Goal: Information Seeking & Learning: Understand process/instructions

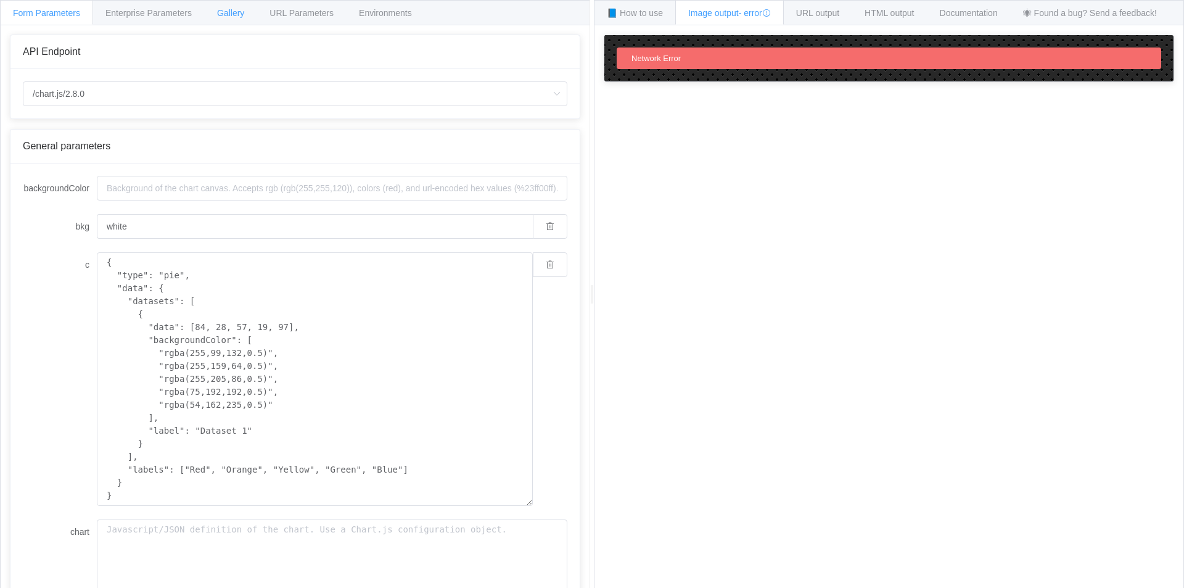
click at [228, 15] on span "Gallery" at bounding box center [230, 13] width 27 height 10
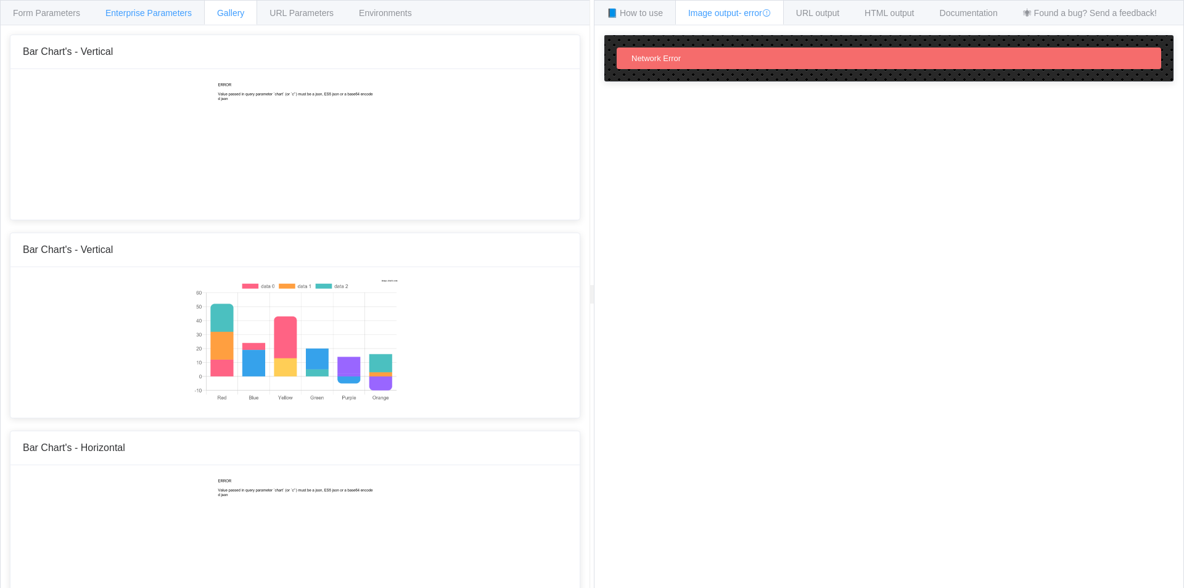
click at [176, 7] on div "Enterprise Parameters" at bounding box center [148, 12] width 112 height 25
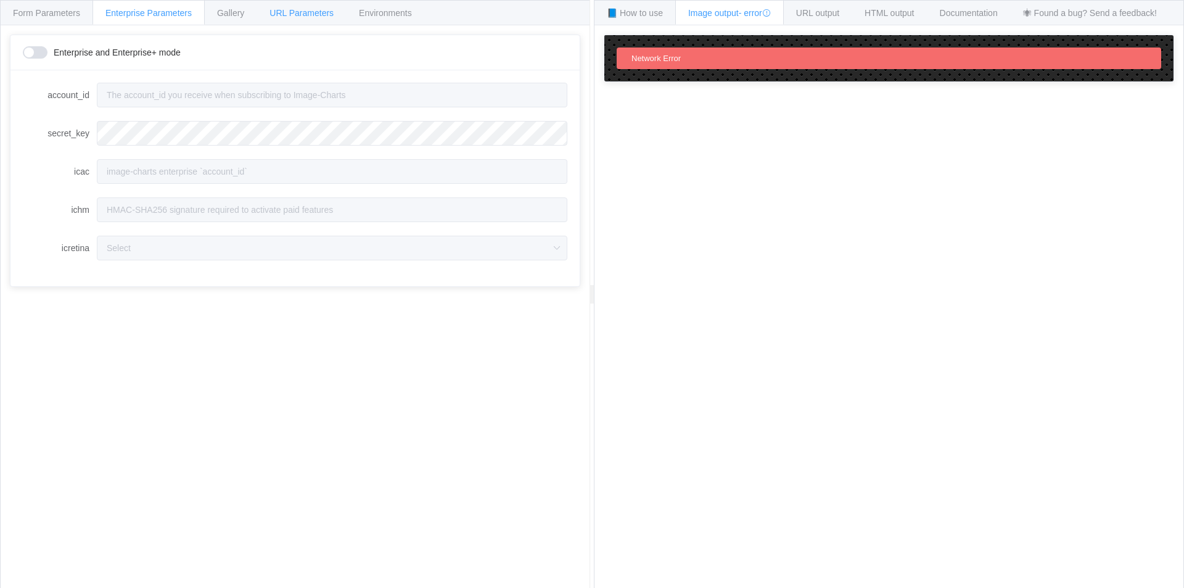
click at [293, 16] on span "URL Parameters" at bounding box center [301, 13] width 64 height 10
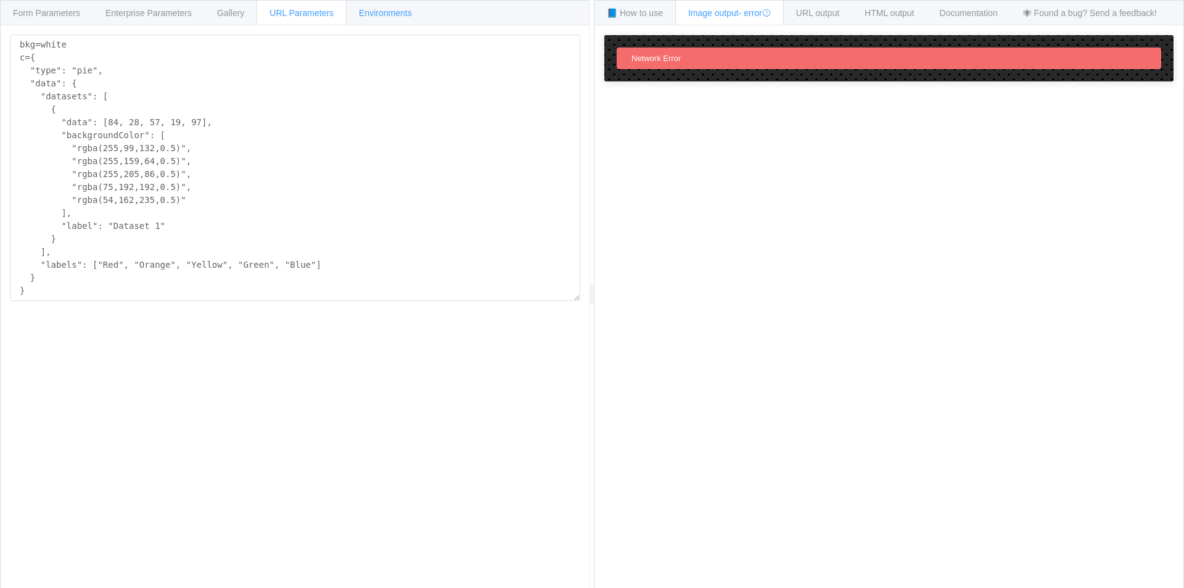
click at [351, 17] on div "Environments" at bounding box center [385, 12] width 79 height 25
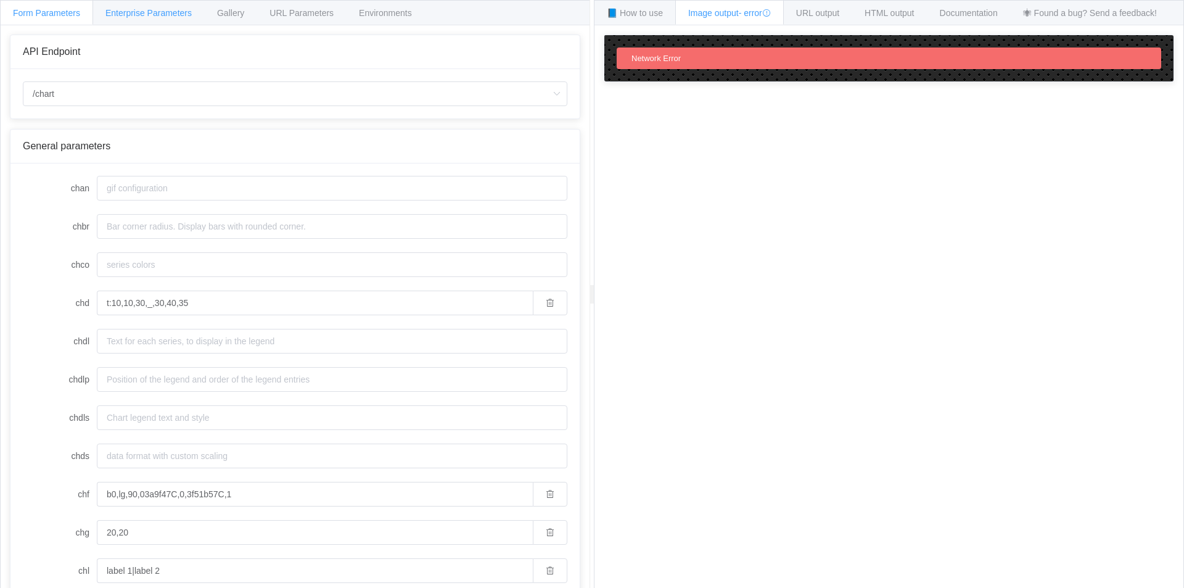
click at [124, 18] on div "Enterprise Parameters" at bounding box center [148, 12] width 112 height 25
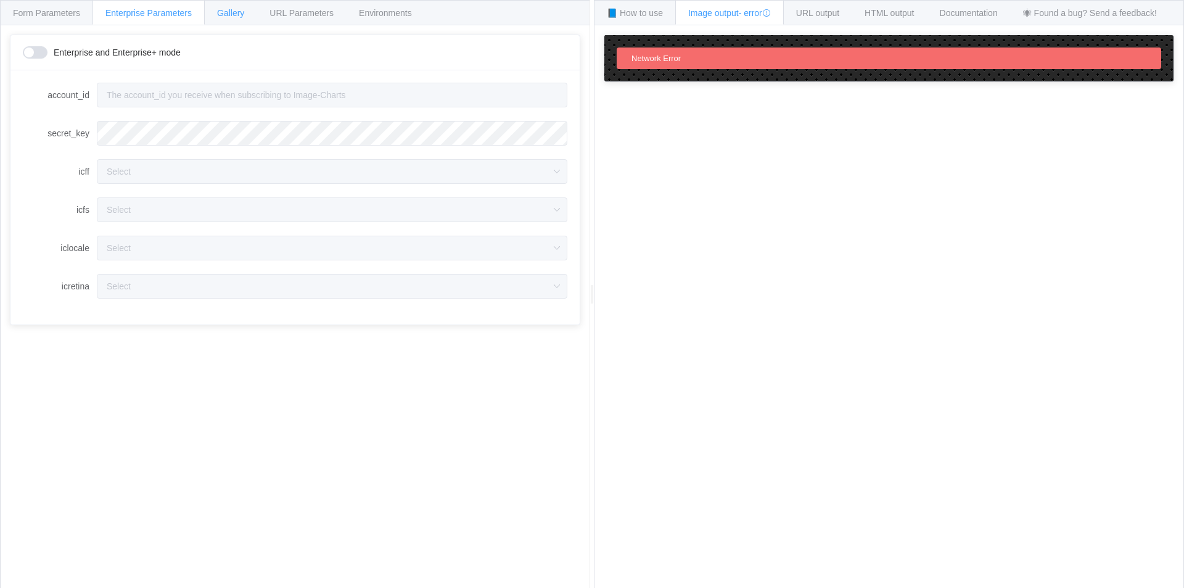
click at [228, 20] on div "Gallery" at bounding box center [230, 12] width 53 height 25
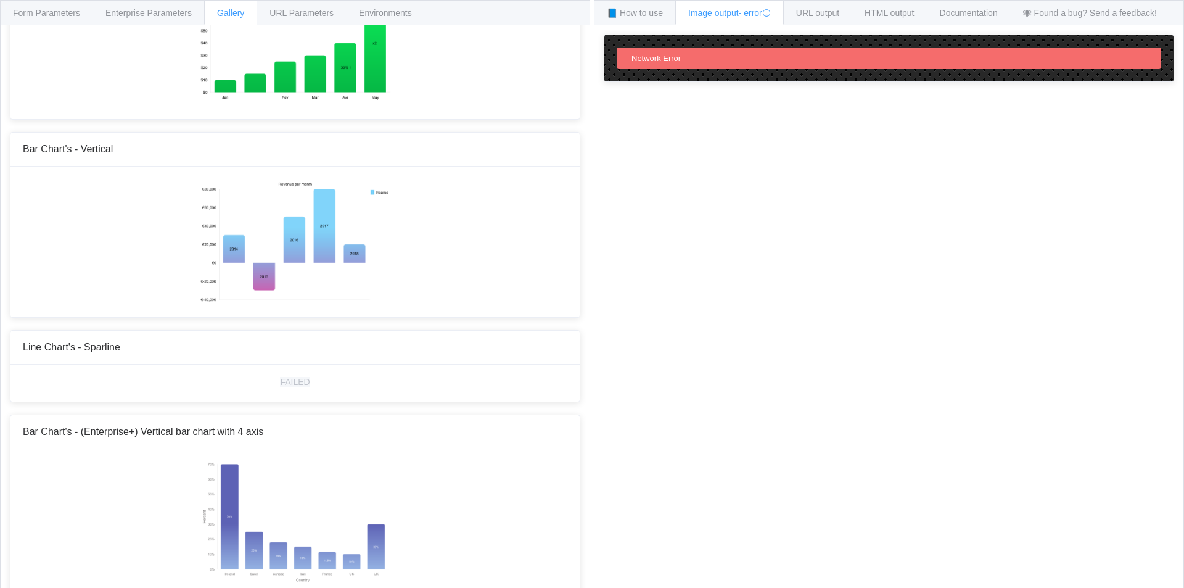
scroll to position [185, 0]
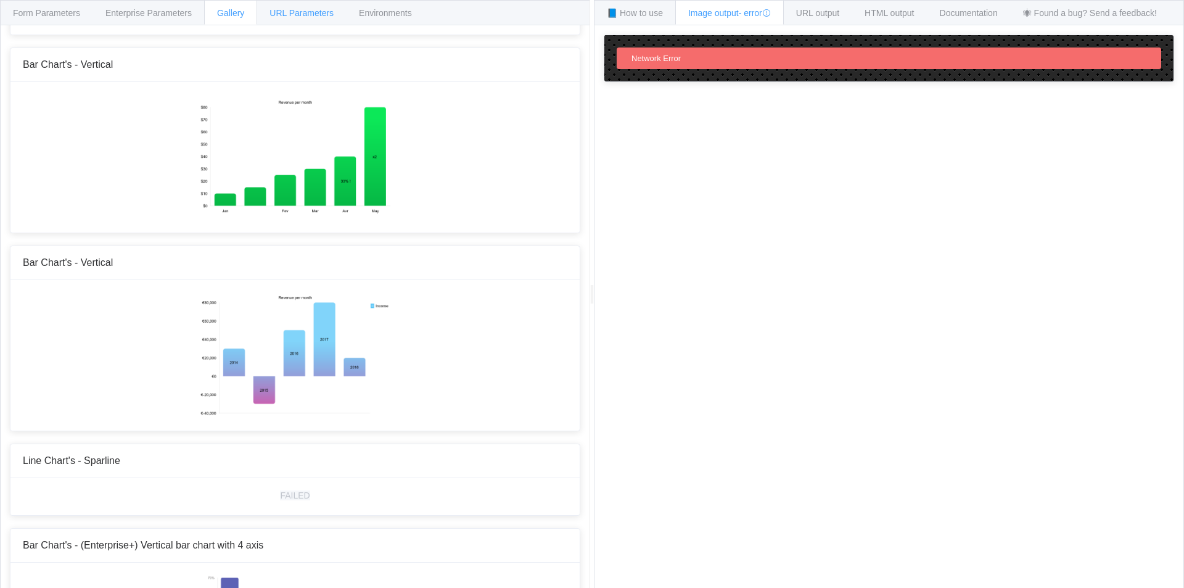
click at [313, 12] on span "URL Parameters" at bounding box center [301, 13] width 64 height 10
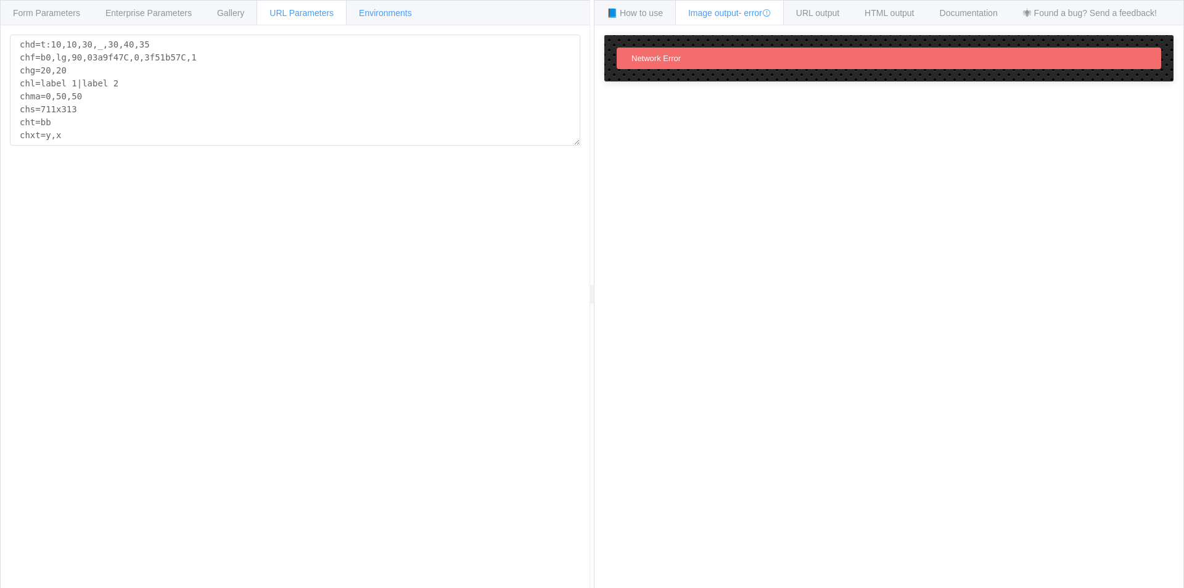
click at [383, 10] on span "Environments" at bounding box center [385, 13] width 53 height 10
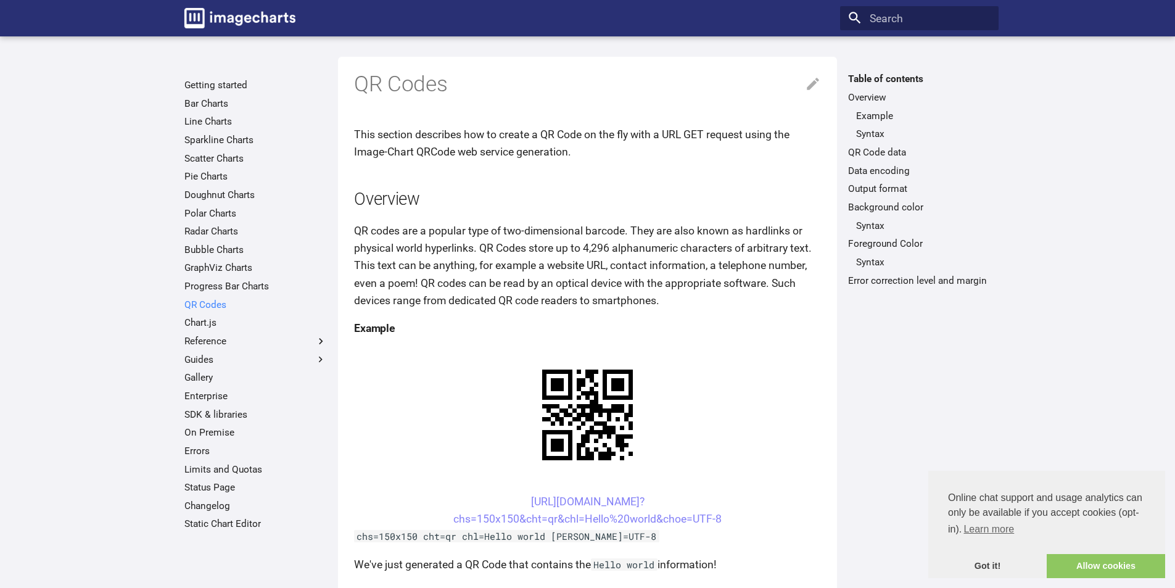
click at [224, 302] on link "QR Codes" at bounding box center [255, 304] width 142 height 12
click at [599, 507] on link "[URL][DOMAIN_NAME]? chs=150x150&cht=qr&chl=Hello%20world&choe=UTF-8" at bounding box center [587, 510] width 268 height 30
drag, startPoint x: 498, startPoint y: 489, endPoint x: 584, endPoint y: 515, distance: 90.3
copy link "[URL][DOMAIN_NAME]? chs=150x150&cht=qr&chl="
